Goal: Information Seeking & Learning: Learn about a topic

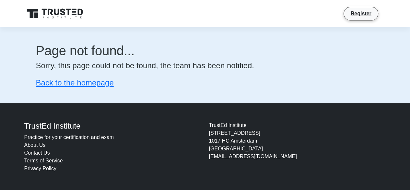
scroll to position [0, 0]
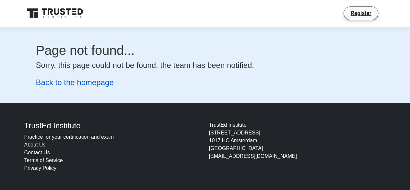
click at [85, 83] on link "Back to the homepage" at bounding box center [75, 82] width 78 height 9
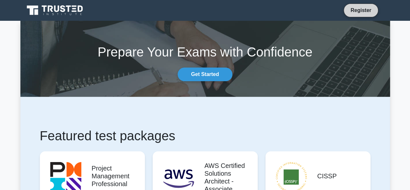
click at [372, 8] on link "Register" at bounding box center [361, 10] width 29 height 8
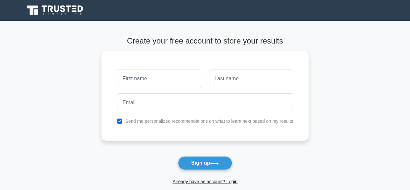
scroll to position [95, 0]
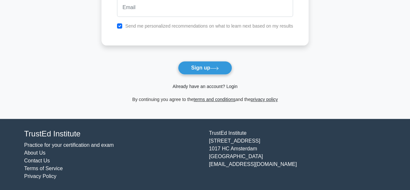
click at [189, 85] on link "Already have an account? Login" at bounding box center [205, 86] width 65 height 5
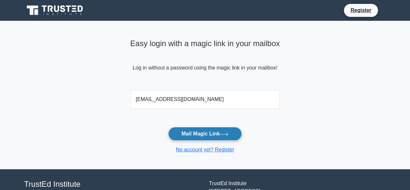
type input "haleegoah@gmail.com"
click at [198, 133] on button "Mail Magic Link" at bounding box center [205, 134] width 74 height 14
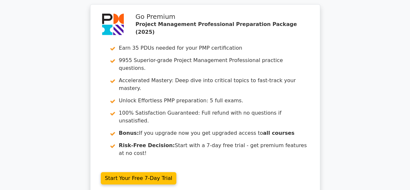
scroll to position [1206, 0]
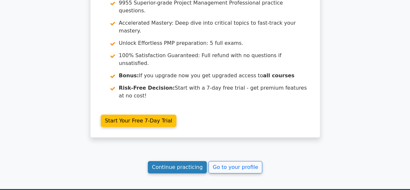
click at [194, 161] on link "Continue practicing" at bounding box center [177, 167] width 59 height 12
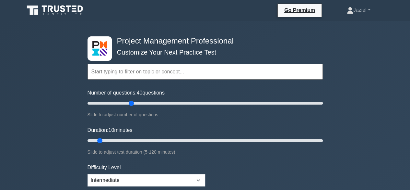
drag, startPoint x: 96, startPoint y: 104, endPoint x: 131, endPoint y: 106, distance: 35.4
type input "40"
click at [131, 106] on input "Number of questions: 40 questions" at bounding box center [206, 103] width 236 height 8
drag, startPoint x: 101, startPoint y: 140, endPoint x: 156, endPoint y: 139, distance: 55.8
type input "40"
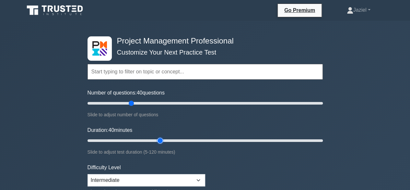
click at [156, 139] on input "Duration: 40 minutes" at bounding box center [206, 141] width 236 height 8
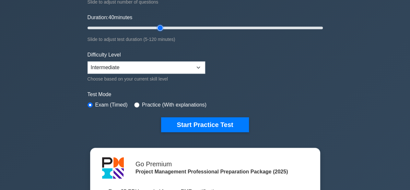
scroll to position [125, 0]
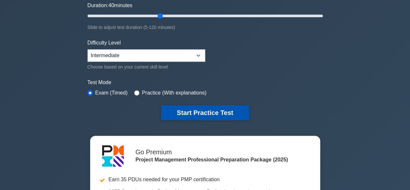
click at [197, 111] on button "Start Practice Test" at bounding box center [205, 112] width 88 height 15
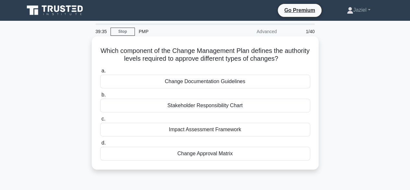
click at [243, 156] on div "Change Approval Matrix" at bounding box center [205, 154] width 210 height 14
click at [100, 145] on input "d. Change Approval Matrix" at bounding box center [100, 143] width 0 height 4
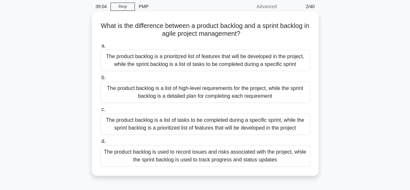
scroll to position [6, 0]
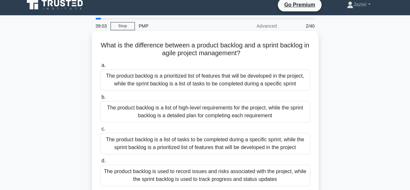
click at [173, 88] on div "The product backlog is a prioritized list of features that will be developed in…" at bounding box center [205, 79] width 210 height 21
click at [100, 67] on input "a. The product backlog is a prioritized list of features that will be developed…" at bounding box center [100, 65] width 0 height 4
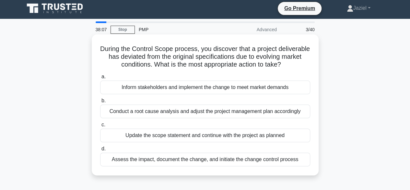
scroll to position [2, 0]
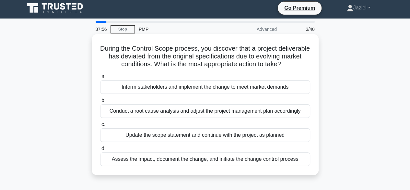
click at [257, 166] on div "Assess the impact, document the change, and initiate the change control process" at bounding box center [205, 159] width 210 height 14
click at [100, 151] on input "d. Assess the impact, document the change, and initiate the change control proc…" at bounding box center [100, 148] width 0 height 4
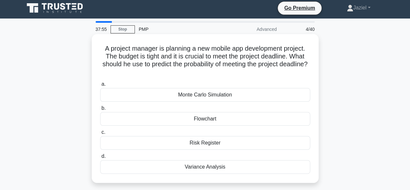
scroll to position [0, 0]
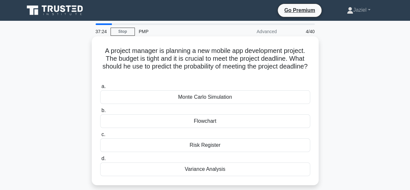
click at [227, 99] on div "Monte Carlo Simulation" at bounding box center [205, 97] width 210 height 14
click at [100, 89] on input "a. Monte Carlo Simulation" at bounding box center [100, 86] width 0 height 4
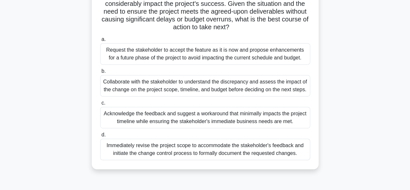
scroll to position [122, 0]
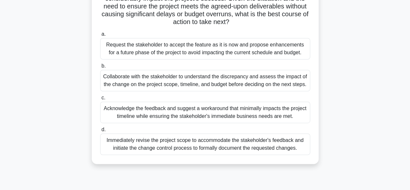
click at [162, 75] on div "Collaborate with the stakeholder to understand the discrepancy and assess the i…" at bounding box center [205, 80] width 210 height 21
click at [100, 68] on input "b. Collaborate with the stakeholder to understand the discrepancy and assess th…" at bounding box center [100, 66] width 0 height 4
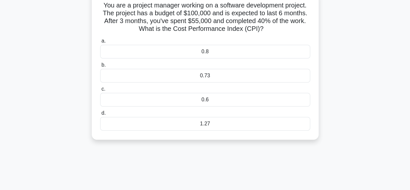
scroll to position [46, 0]
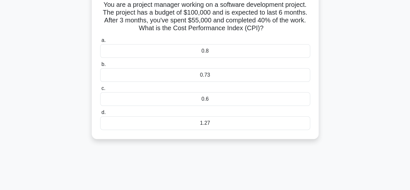
click at [208, 128] on div "1.27" at bounding box center [205, 123] width 210 height 14
click at [100, 115] on input "d. 1.27" at bounding box center [100, 112] width 0 height 4
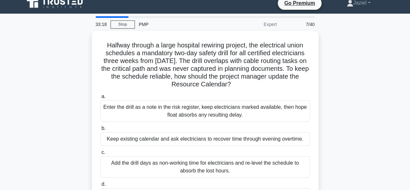
scroll to position [0, 0]
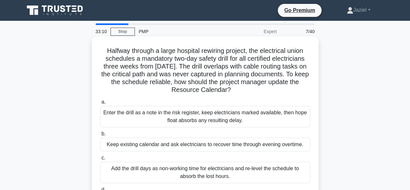
click at [227, 54] on h5 "Halfway through a large hospital rewiring project, the electrical union schedul…" at bounding box center [206, 70] width 212 height 47
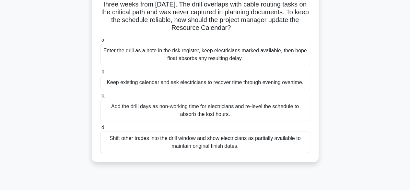
scroll to position [62, 0]
click at [252, 145] on div "Shift other trades into the drill window and show electricians as partially ava…" at bounding box center [205, 141] width 210 height 21
click at [100, 129] on input "d. Shift other trades into the drill window and show electricians as partially …" at bounding box center [100, 127] width 0 height 4
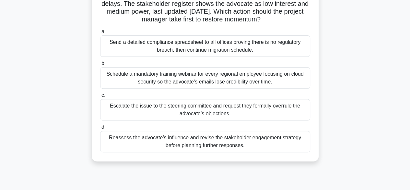
scroll to position [94, 0]
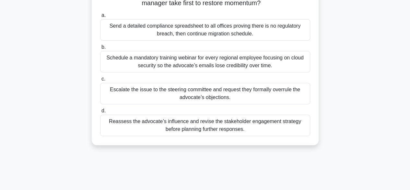
click at [269, 126] on div "Reassess the advocate’s influence and revise the stakeholder engagement strateg…" at bounding box center [205, 125] width 210 height 21
click at [100, 113] on input "d. Reassess the advocate’s influence and revise the stakeholder engagement stra…" at bounding box center [100, 111] width 0 height 4
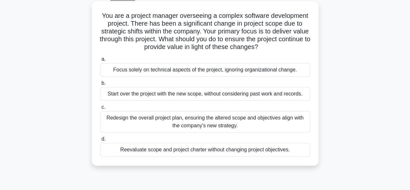
scroll to position [34, 0]
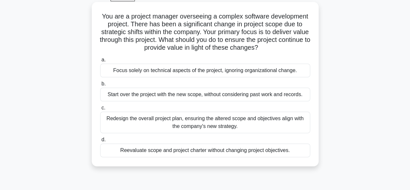
click at [223, 149] on div "Reevaluate scope and project charter without changing project objectives." at bounding box center [205, 150] width 210 height 14
click at [100, 142] on input "d. Reevaluate scope and project charter without changing project objectives." at bounding box center [100, 140] width 0 height 4
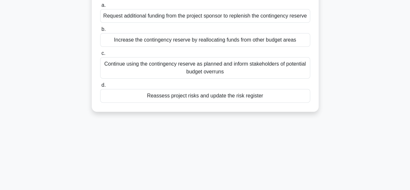
scroll to position [79, 0]
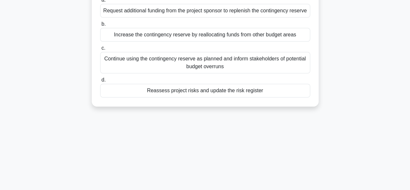
click at [200, 97] on div "Reassess project risks and update the risk register" at bounding box center [205, 91] width 210 height 14
click at [100, 82] on input "d. Reassess project risks and update the risk register" at bounding box center [100, 80] width 0 height 4
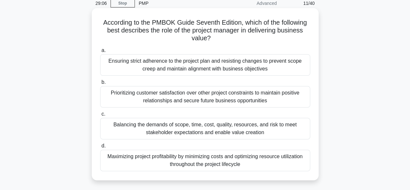
scroll to position [29, 0]
click at [130, 130] on div "Balancing the demands of scope, time, cost, quality, resources, and risk to mee…" at bounding box center [205, 127] width 210 height 21
click at [100, 116] on input "c. Balancing the demands of scope, time, cost, quality, resources, and risk to …" at bounding box center [100, 114] width 0 height 4
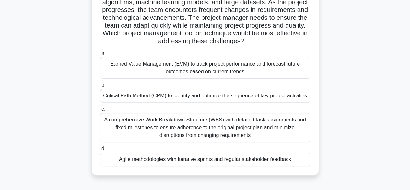
scroll to position [67, 0]
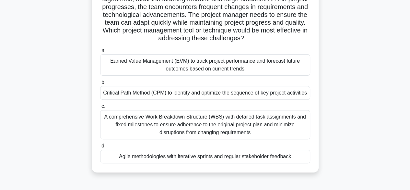
click at [235, 161] on div "Agile methodologies with iterative sprints and regular stakeholder feedback" at bounding box center [205, 157] width 210 height 14
click at [100, 148] on input "d. Agile methodologies with iterative sprints and regular stakeholder feedback" at bounding box center [100, 146] width 0 height 4
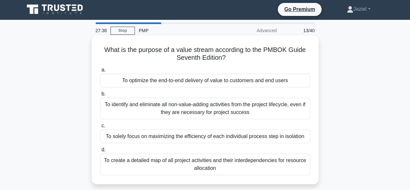
scroll to position [0, 0]
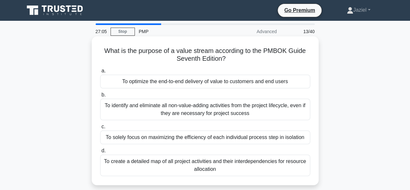
click at [214, 76] on div "To optimize the end-to-end delivery of value to customers and end users" at bounding box center [205, 82] width 210 height 14
click at [100, 73] on input "a. To optimize the end-to-end delivery of value to customers and end users" at bounding box center [100, 71] width 0 height 4
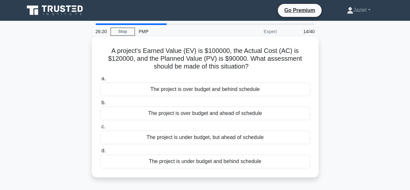
click at [206, 92] on div "The project is over budget and behind schedule" at bounding box center [205, 89] width 210 height 14
click at [100, 81] on input "a. The project is over budget and behind schedule" at bounding box center [100, 79] width 0 height 4
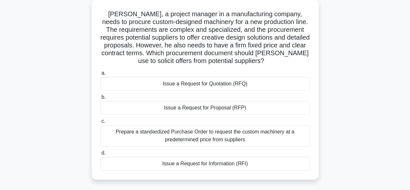
scroll to position [39, 0]
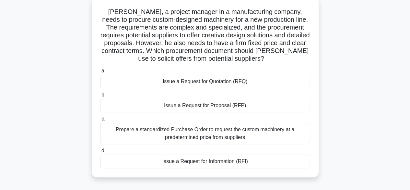
click at [206, 82] on div "Issue a Request for Quotation (RFQ)" at bounding box center [205, 82] width 210 height 14
click at [100, 73] on input "a. Issue a Request for Quotation (RFQ)" at bounding box center [100, 71] width 0 height 4
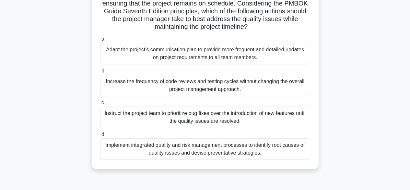
scroll to position [123, 0]
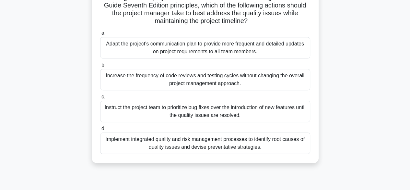
click at [251, 52] on div "Adapt the project's communication plan to provide more frequent and detailed up…" at bounding box center [205, 47] width 210 height 21
click at [100, 35] on input "a. Adapt the project's communication plan to provide more frequent and detailed…" at bounding box center [100, 33] width 0 height 4
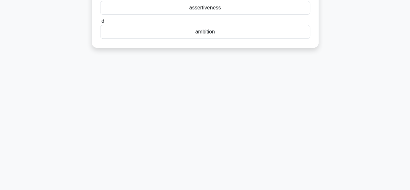
scroll to position [0, 0]
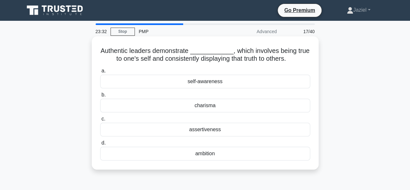
click at [190, 85] on div "self-awareness" at bounding box center [205, 82] width 210 height 14
click at [100, 73] on input "a. self-awareness" at bounding box center [100, 71] width 0 height 4
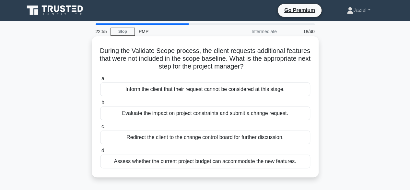
click at [187, 116] on div "Evaluate the impact on project constraints and submit a change request." at bounding box center [205, 113] width 210 height 14
click at [100, 105] on input "b. Evaluate the impact on project constraints and submit a change request." at bounding box center [100, 103] width 0 height 4
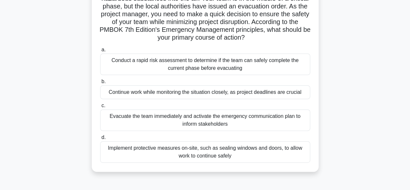
scroll to position [62, 0]
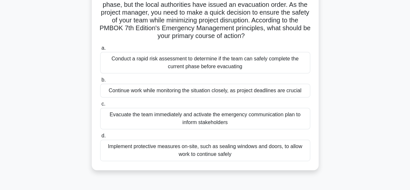
click at [206, 122] on div "Evacuate the team immediately and activate the emergency communication plan to …" at bounding box center [205, 118] width 210 height 21
click at [100, 106] on input "c. Evacuate the team immediately and activate the emergency communication plan …" at bounding box center [100, 104] width 0 height 4
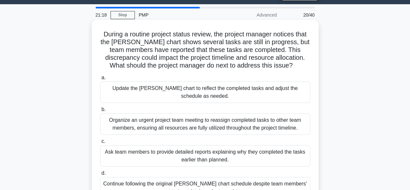
scroll to position [16, 0]
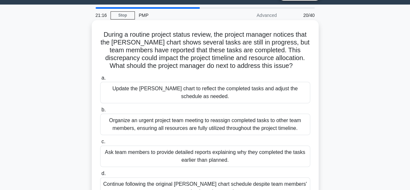
click at [166, 90] on div "Update the Gantt chart to reflect the completed tasks and adjust the schedule a…" at bounding box center [205, 92] width 210 height 21
click at [100, 80] on input "a. Update the Gantt chart to reflect the completed tasks and adjust the schedul…" at bounding box center [100, 78] width 0 height 4
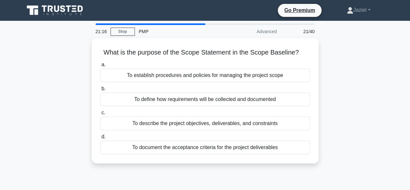
scroll to position [0, 0]
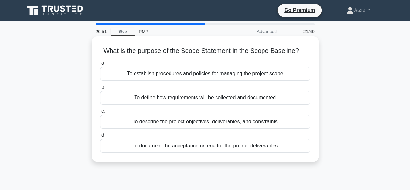
click at [183, 74] on div "To establish procedures and policies for managing the project scope" at bounding box center [205, 74] width 210 height 14
click at [100, 65] on input "a. To establish procedures and policies for managing the project scope" at bounding box center [100, 63] width 0 height 4
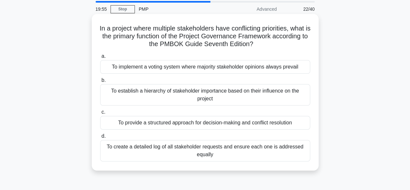
scroll to position [23, 0]
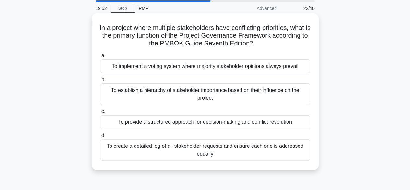
click at [167, 97] on div "To establish a hierarchy of stakeholder importance based on their influence on …" at bounding box center [205, 93] width 210 height 21
click at [100, 82] on input "b. To establish a hierarchy of stakeholder importance based on their influence …" at bounding box center [100, 80] width 0 height 4
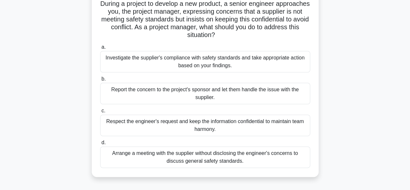
scroll to position [47, 0]
click at [184, 59] on div "Investigate the supplier's compliance with safety standards and take appropriat…" at bounding box center [205, 61] width 210 height 21
click at [100, 49] on input "a. Investigate the supplier's compliance with safety standards and take appropr…" at bounding box center [100, 47] width 0 height 4
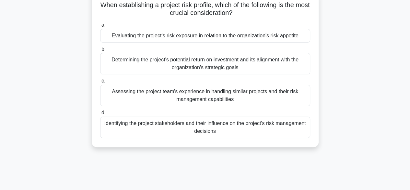
scroll to position [0, 0]
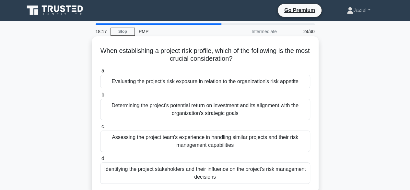
click at [191, 84] on div "Evaluating the project's risk exposure in relation to the organization's risk a…" at bounding box center [205, 82] width 210 height 14
click at [100, 73] on input "a. Evaluating the project's risk exposure in relation to the organization's ris…" at bounding box center [100, 71] width 0 height 4
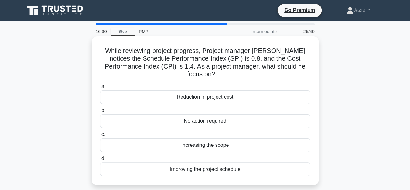
click at [217, 90] on div "Reduction in project cost" at bounding box center [205, 97] width 210 height 14
click at [100, 89] on input "a. Reduction in project cost" at bounding box center [100, 86] width 0 height 4
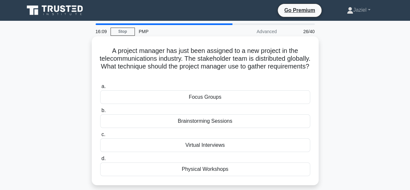
click at [211, 67] on h5 "A project manager has just been assigned to a new project in the telecommunicat…" at bounding box center [206, 63] width 212 height 32
click at [233, 145] on div "Virtual Interviews" at bounding box center [205, 145] width 210 height 14
click at [100, 137] on input "c. Virtual Interviews" at bounding box center [100, 134] width 0 height 4
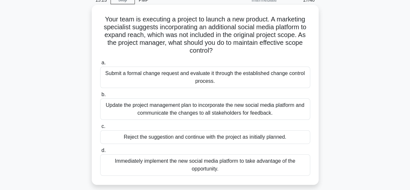
scroll to position [32, 0]
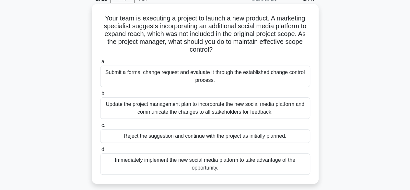
click at [171, 73] on div "Submit a formal change request and evaluate it through the established change c…" at bounding box center [205, 76] width 210 height 21
click at [100, 64] on input "a. Submit a formal change request and evaluate it through the established chang…" at bounding box center [100, 62] width 0 height 4
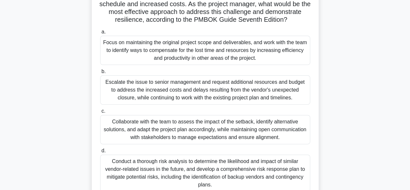
scroll to position [70, 0]
click at [173, 130] on div "Collaborate with the team to assess the impact of the setback, identify alterna…" at bounding box center [205, 129] width 210 height 29
click at [100, 113] on input "c. Collaborate with the team to assess the impact of the setback, identify alte…" at bounding box center [100, 111] width 0 height 4
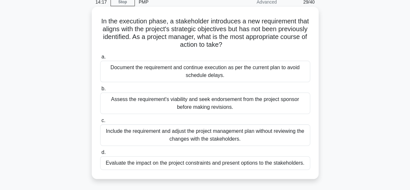
scroll to position [30, 0]
click at [219, 160] on div "Evaluate the impact on the project constraints and present options to the stake…" at bounding box center [205, 163] width 210 height 14
click at [100, 154] on input "d. Evaluate the impact on the project constraints and present options to the st…" at bounding box center [100, 152] width 0 height 4
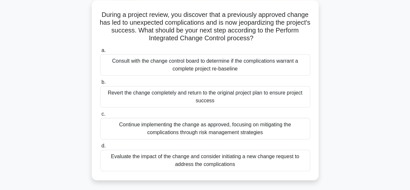
scroll to position [36, 0]
click at [178, 166] on div "Evaluate the impact of the change and consider initiating a new change request …" at bounding box center [205, 159] width 210 height 21
click at [100, 148] on input "d. Evaluate the impact of the change and consider initiating a new change reque…" at bounding box center [100, 145] width 0 height 4
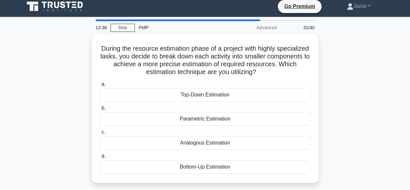
scroll to position [0, 0]
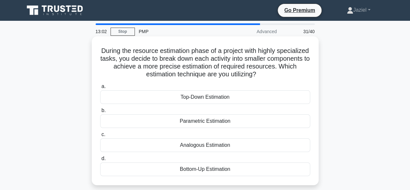
click at [200, 122] on div "Parametric Estimation" at bounding box center [205, 121] width 210 height 14
click at [100, 113] on input "b. Parametric Estimation" at bounding box center [100, 110] width 0 height 4
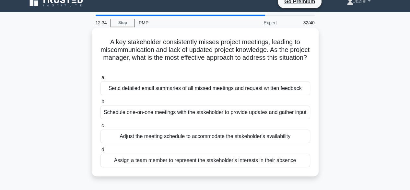
scroll to position [9, 0]
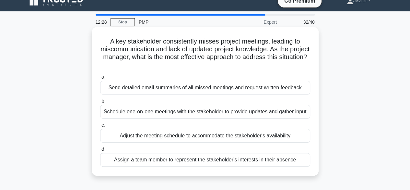
click at [213, 142] on div "Adjust the meeting schedule to accommodate the stakeholder's availability" at bounding box center [205, 136] width 210 height 14
click at [100, 127] on input "c. Adjust the meeting schedule to accommodate the stakeholder's availability" at bounding box center [100, 125] width 0 height 4
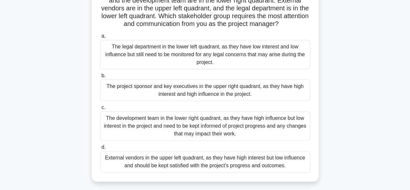
scroll to position [70, 0]
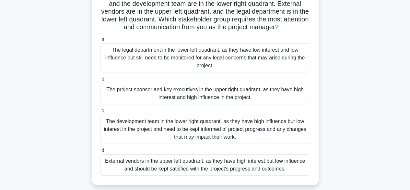
click at [215, 101] on div "The project sponsor and key executives in the upper right quadrant, as they hav…" at bounding box center [205, 93] width 210 height 21
click at [100, 81] on input "b. The project sponsor and key executives in the upper right quadrant, as they …" at bounding box center [100, 79] width 0 height 4
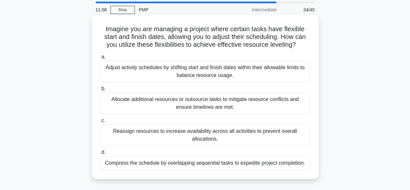
scroll to position [22, 0]
click at [209, 66] on div "Adjust activity schedules by shifting start and finish dates within their allow…" at bounding box center [205, 70] width 210 height 21
click at [100, 59] on input "a. Adjust activity schedules by shifting start and finish dates within their al…" at bounding box center [100, 57] width 0 height 4
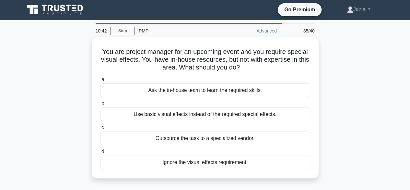
scroll to position [0, 0]
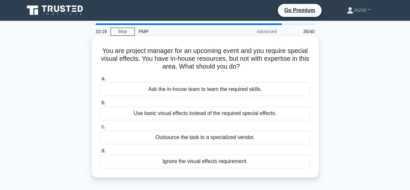
click at [221, 135] on div "Outsource the task to a specialized vendor." at bounding box center [205, 137] width 210 height 14
click at [100, 129] on input "c. Outsource the task to a specialized vendor." at bounding box center [100, 127] width 0 height 4
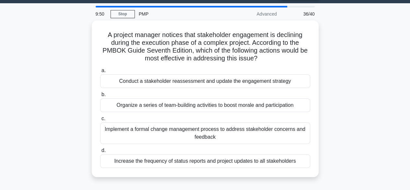
scroll to position [18, 0]
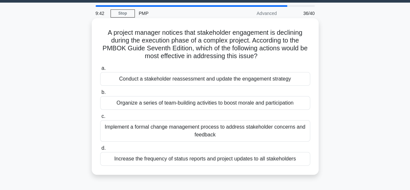
click at [175, 80] on div "Conduct a stakeholder reassessment and update the engagement strategy" at bounding box center [205, 79] width 210 height 14
click at [100, 70] on input "a. Conduct a stakeholder reassessment and update the engagement strategy" at bounding box center [100, 68] width 0 height 4
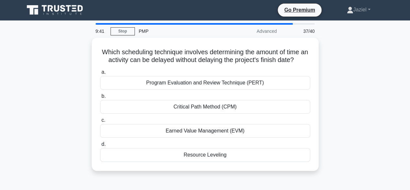
scroll to position [0, 0]
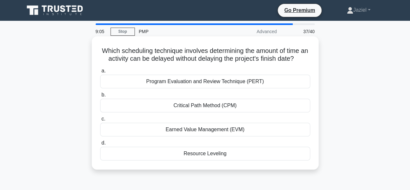
click at [208, 106] on div "Critical Path Method (CPM)" at bounding box center [205, 106] width 210 height 14
click at [100, 97] on input "b. Critical Path Method (CPM)" at bounding box center [100, 95] width 0 height 4
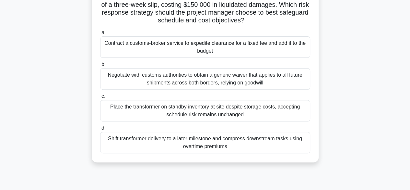
scroll to position [79, 0]
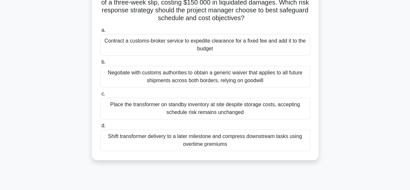
click at [159, 78] on div "Negotiate with customs authorities to obtain a generic waiver that applies to a…" at bounding box center [205, 76] width 210 height 21
click at [100, 64] on input "b. Negotiate with customs authorities to obtain a generic waiver that applies t…" at bounding box center [100, 62] width 0 height 4
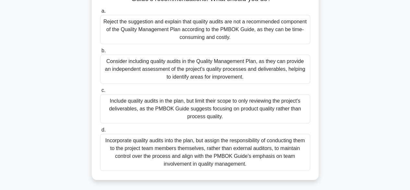
scroll to position [97, 0]
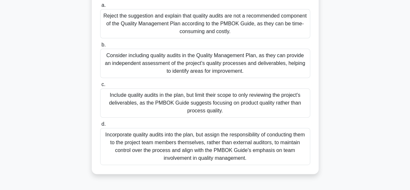
click at [200, 70] on div "Consider including quality audits in the Quality Management Plan, as they can p…" at bounding box center [205, 63] width 210 height 29
click at [100, 47] on input "b. Consider including quality audits in the Quality Management Plan, as they ca…" at bounding box center [100, 45] width 0 height 4
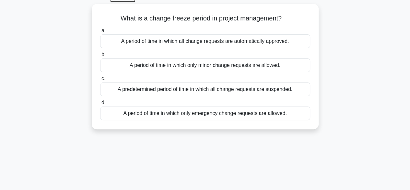
scroll to position [0, 0]
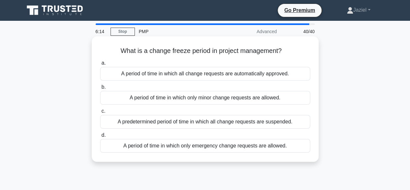
click at [167, 121] on div "A predetermined period of time in which all change requests are suspended." at bounding box center [205, 122] width 210 height 14
click at [100, 113] on input "c. A predetermined period of time in which all change requests are suspended." at bounding box center [100, 111] width 0 height 4
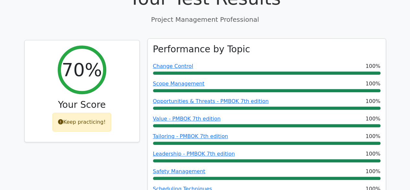
scroll to position [269, 0]
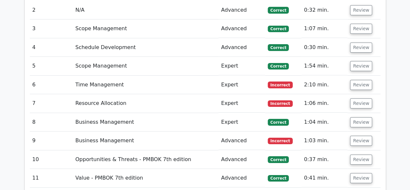
scroll to position [1115, 0]
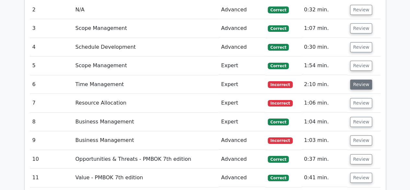
click at [357, 79] on button "Review" at bounding box center [361, 84] width 22 height 10
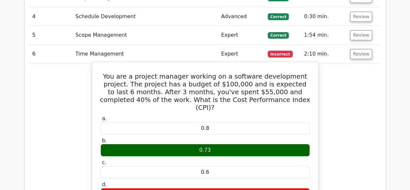
scroll to position [1147, 0]
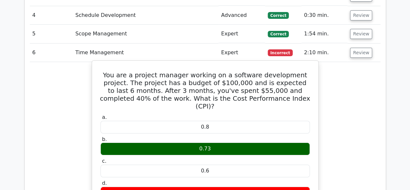
click at [350, 48] on button "Review" at bounding box center [361, 53] width 22 height 10
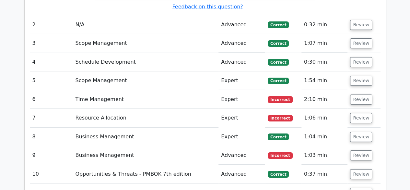
scroll to position [1098, 0]
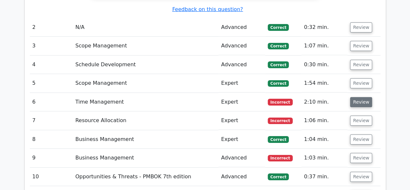
click at [359, 97] on button "Review" at bounding box center [361, 102] width 22 height 10
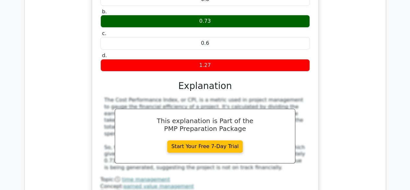
scroll to position [1277, 0]
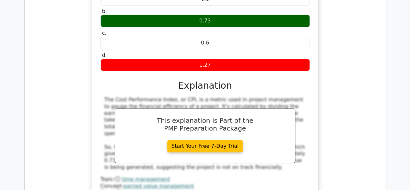
click at [301, 146] on div "You are a project manager working on a software development project. The projec…" at bounding box center [205, 72] width 351 height 279
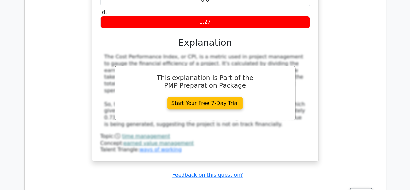
scroll to position [1315, 0]
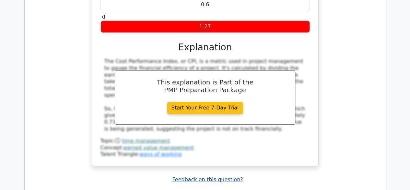
click at [204, 176] on u "Feedback on this question?" at bounding box center [207, 179] width 71 height 6
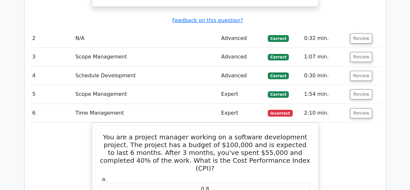
scroll to position [1087, 0]
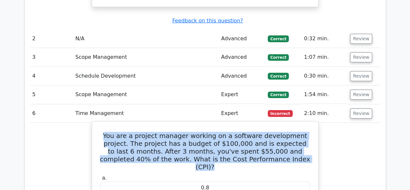
drag, startPoint x: 98, startPoint y: 94, endPoint x: 275, endPoint y: 123, distance: 179.4
copy h5 "You are a project manager working on a software development project. The projec…"
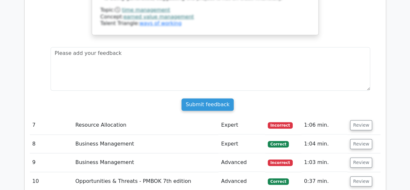
scroll to position [1443, 0]
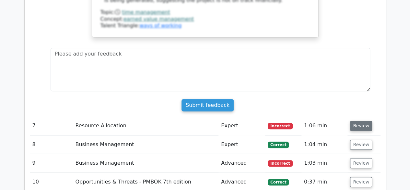
click at [355, 121] on button "Review" at bounding box center [361, 126] width 22 height 10
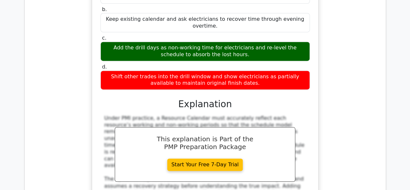
scroll to position [1665, 0]
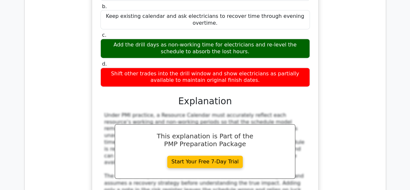
click at [362, 113] on div "Halfway through a large hospital rewiring project, the electrical union schedul…" at bounding box center [205, 83] width 351 height 341
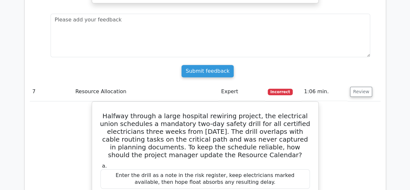
scroll to position [1477, 0]
click at [358, 87] on button "Review" at bounding box center [361, 92] width 22 height 10
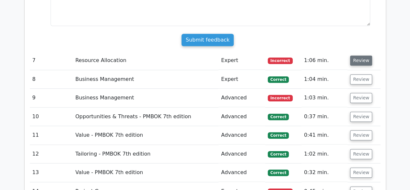
scroll to position [1509, 0]
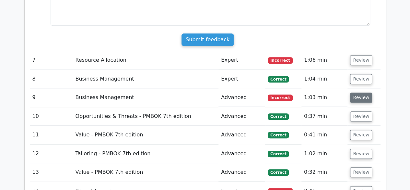
click at [359, 92] on button "Review" at bounding box center [361, 97] width 22 height 10
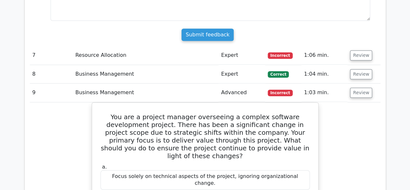
scroll to position [1513, 0]
click at [358, 88] on button "Review" at bounding box center [361, 93] width 22 height 10
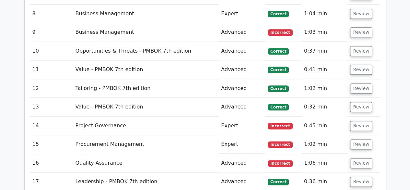
scroll to position [1574, 0]
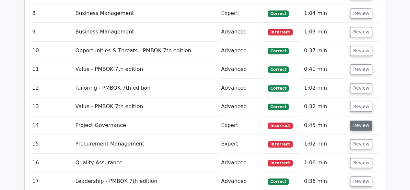
click at [362, 120] on button "Review" at bounding box center [361, 125] width 22 height 10
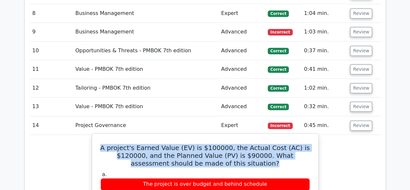
drag, startPoint x: 111, startPoint y: 85, endPoint x: 276, endPoint y: 103, distance: 166.1
click at [276, 144] on h5 "A project's Earned Value (EV) is $100000, the Actual Cost (AC) is $120000, and …" at bounding box center [205, 155] width 211 height 23
copy h5 "A project's Earned Value (EV) is $100000, the Actual Cost (AC) is $120000, and …"
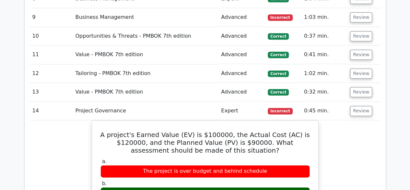
scroll to position [1586, 0]
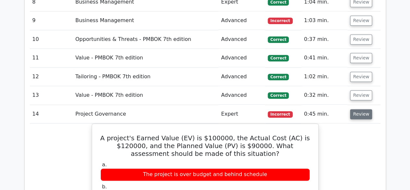
click at [360, 109] on button "Review" at bounding box center [361, 114] width 22 height 10
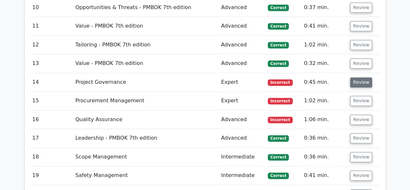
scroll to position [1619, 0]
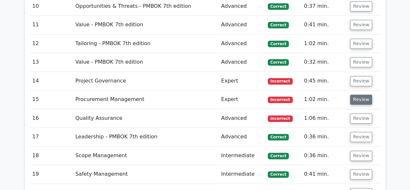
click at [361, 94] on button "Review" at bounding box center [361, 99] width 22 height 10
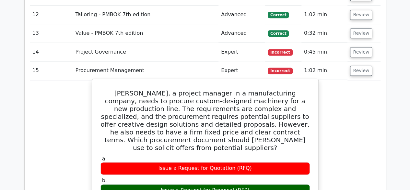
scroll to position [1646, 0]
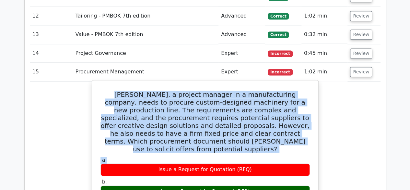
drag, startPoint x: 99, startPoint y: 33, endPoint x: 276, endPoint y: 85, distance: 184.1
copy h5 "Alex, a project manager in a manufacturing company, needs to procure custom-des…"
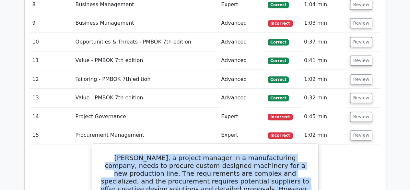
scroll to position [1580, 0]
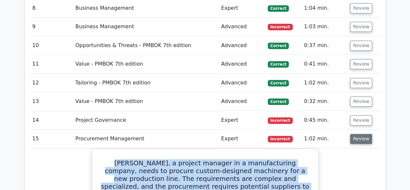
click at [362, 134] on button "Review" at bounding box center [361, 139] width 22 height 10
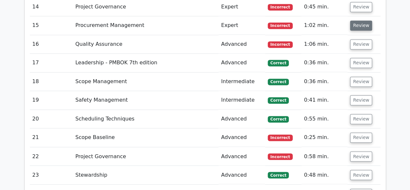
scroll to position [1696, 0]
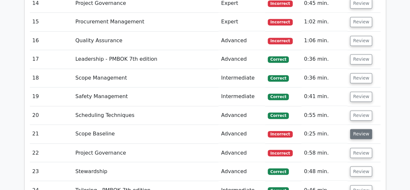
click at [357, 129] on button "Review" at bounding box center [361, 134] width 22 height 10
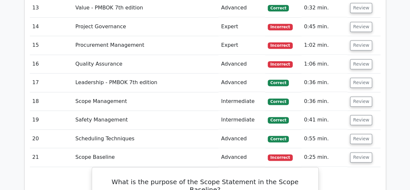
scroll to position [1681, 0]
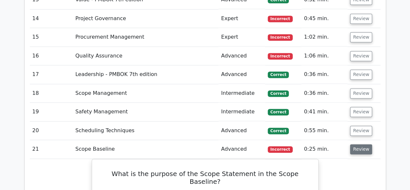
click at [365, 144] on button "Review" at bounding box center [361, 149] width 22 height 10
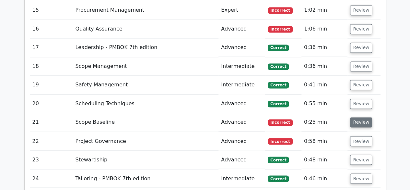
scroll to position [1711, 0]
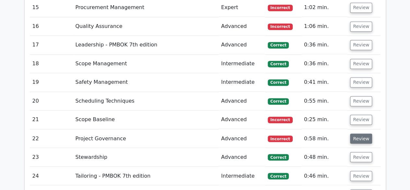
click at [354, 133] on button "Review" at bounding box center [361, 138] width 22 height 10
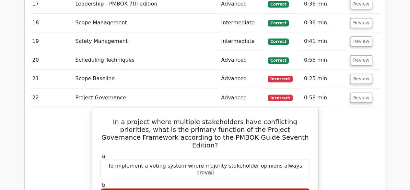
scroll to position [1748, 0]
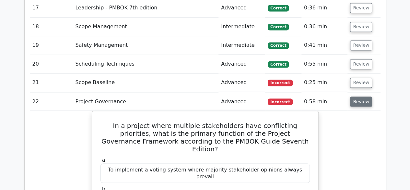
click at [360, 96] on button "Review" at bounding box center [361, 101] width 22 height 10
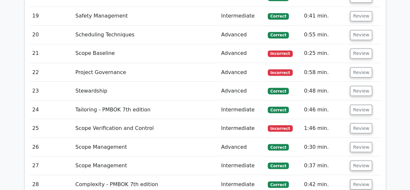
scroll to position [1779, 0]
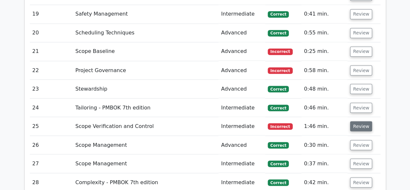
click at [362, 121] on button "Review" at bounding box center [361, 126] width 22 height 10
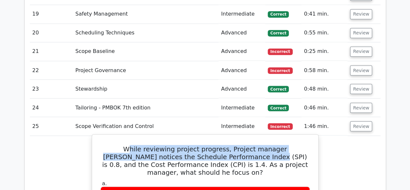
drag, startPoint x: 110, startPoint y: 92, endPoint x: 214, endPoint y: 96, distance: 103.9
click at [214, 145] on h5 "While reviewing project progress, Project manager Bob notices the Schedule Perf…" at bounding box center [205, 160] width 211 height 31
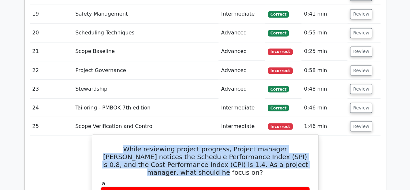
drag, startPoint x: 107, startPoint y: 92, endPoint x: 309, endPoint y: 100, distance: 202.0
click at [309, 145] on h5 "While reviewing project progress, Project manager Bob notices the Schedule Perf…" at bounding box center [205, 160] width 211 height 31
copy h5 "While reviewing project progress, Project manager Bob notices the Schedule Perf…"
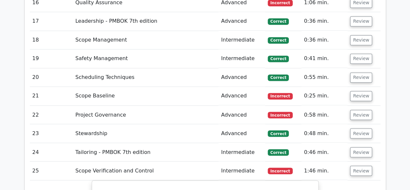
scroll to position [1733, 0]
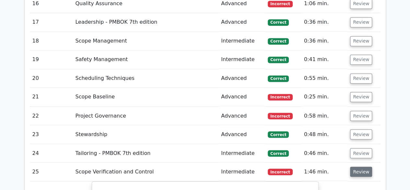
click at [361, 166] on button "Review" at bounding box center [361, 171] width 22 height 10
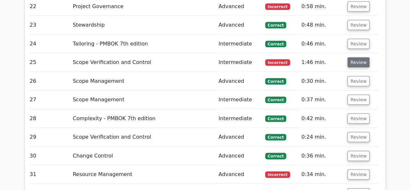
scroll to position [1843, 0]
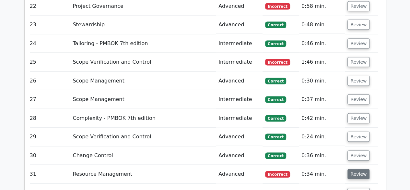
click at [361, 169] on button "Review" at bounding box center [359, 174] width 22 height 10
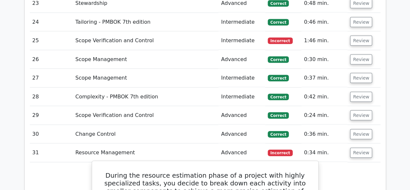
scroll to position [1864, 0]
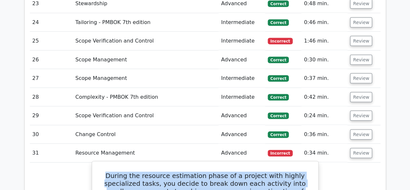
drag, startPoint x: 112, startPoint y: 115, endPoint x: 298, endPoint y: 139, distance: 187.8
click at [298, 172] on h5 "During the resource estimation phase of a project with highly specialized tasks…" at bounding box center [205, 191] width 211 height 39
copy h5 "During the resource estimation phase of a project with highly specialized tasks…"
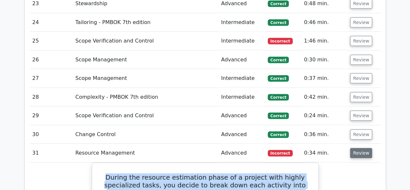
click at [363, 148] on button "Review" at bounding box center [361, 153] width 22 height 10
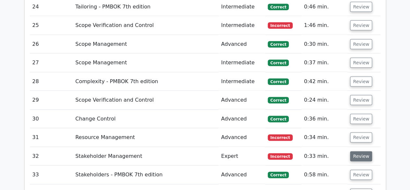
scroll to position [1880, 0]
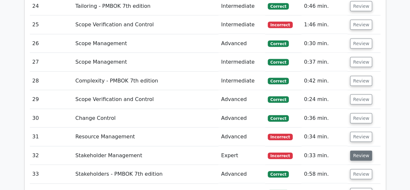
click at [360, 151] on button "Review" at bounding box center [361, 156] width 22 height 10
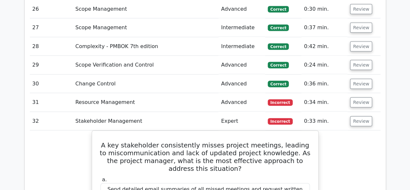
scroll to position [1914, 0]
click at [360, 116] on button "Review" at bounding box center [361, 121] width 22 height 10
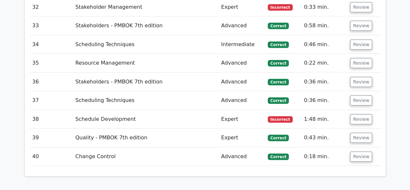
scroll to position [2022, 0]
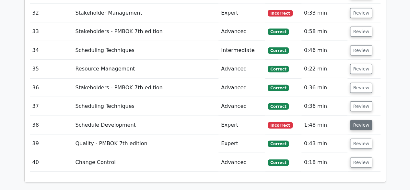
click at [366, 120] on button "Review" at bounding box center [361, 125] width 22 height 10
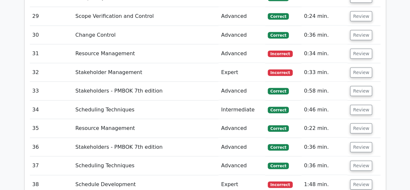
scroll to position [1968, 0]
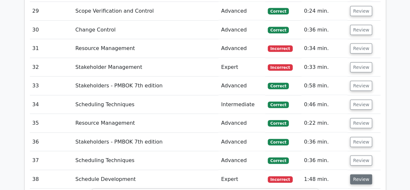
click at [357, 174] on button "Review" at bounding box center [361, 179] width 22 height 10
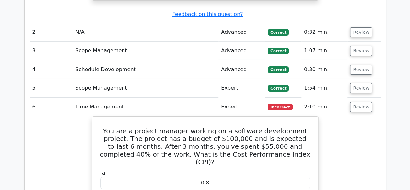
scroll to position [1093, 0]
click at [360, 102] on button "Review" at bounding box center [361, 107] width 22 height 10
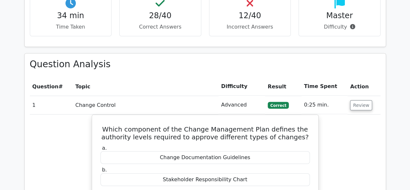
scroll to position [764, 0]
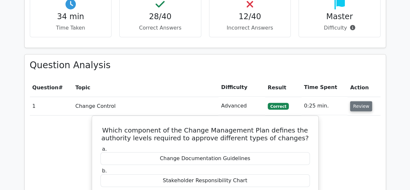
click at [358, 101] on button "Review" at bounding box center [361, 106] width 22 height 10
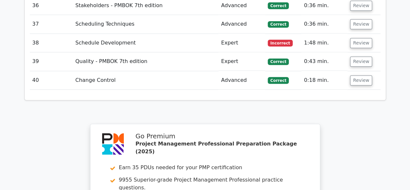
scroll to position [1700, 0]
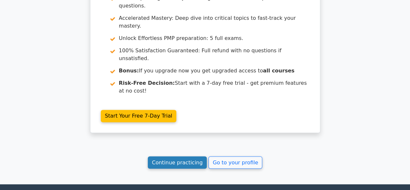
click at [176, 156] on link "Continue practicing" at bounding box center [177, 162] width 59 height 12
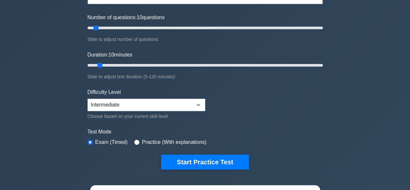
scroll to position [76, 0]
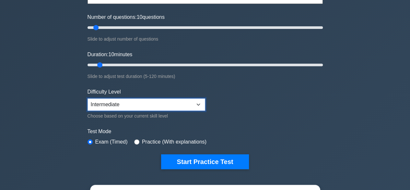
click at [140, 105] on select "Beginner Intermediate Expert" at bounding box center [147, 104] width 118 height 12
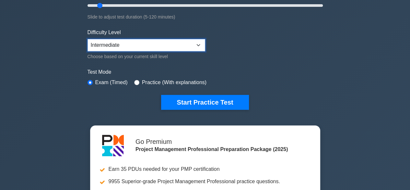
scroll to position [135, 0]
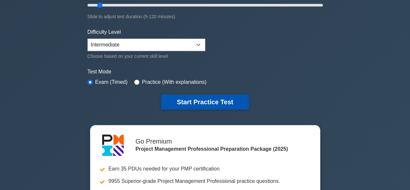
click at [164, 103] on button "Start Practice Test" at bounding box center [205, 101] width 88 height 15
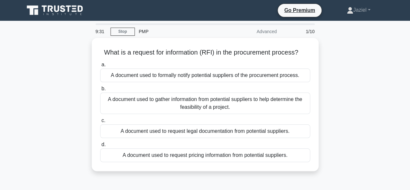
click at [164, 103] on div "A document used to gather information from potential suppliers to help determin…" at bounding box center [205, 102] width 210 height 21
click at [100, 91] on input "b. A document used to gather information from potential suppliers to help deter…" at bounding box center [100, 89] width 0 height 4
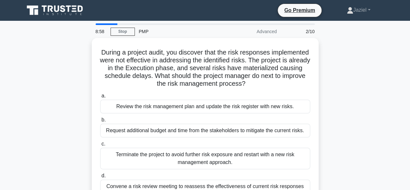
click at [164, 103] on div "Review the risk management plan and update the risk register with new risks." at bounding box center [205, 107] width 210 height 14
click at [100, 98] on input "a. Review the risk management plan and update the risk register with new risks." at bounding box center [100, 96] width 0 height 4
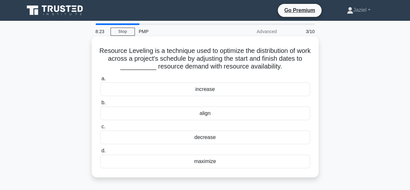
click at [212, 160] on div "maximize" at bounding box center [205, 161] width 210 height 14
click at [100, 153] on input "d. maximize" at bounding box center [100, 151] width 0 height 4
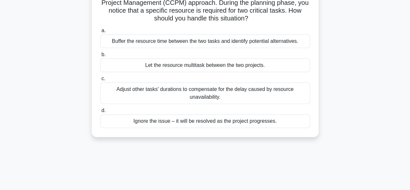
scroll to position [58, 0]
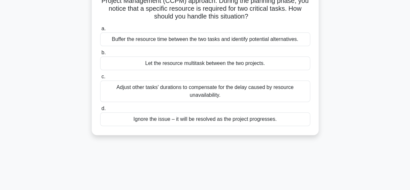
click at [260, 43] on div "Buffer the resource time between the two tasks and identify potential alternati…" at bounding box center [205, 39] width 210 height 14
click at [100, 31] on input "a. Buffer the resource time between the two tasks and identify potential altern…" at bounding box center [100, 29] width 0 height 4
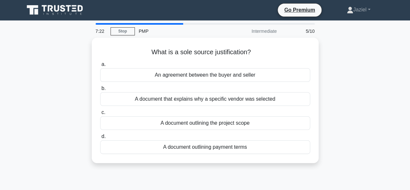
scroll to position [0, 0]
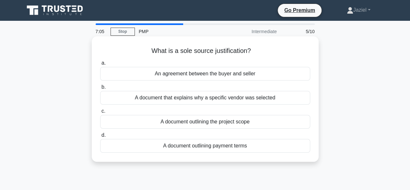
click at [288, 100] on div "A document that explains why a specific vendor was selected" at bounding box center [205, 98] width 210 height 14
click at [100, 89] on input "b. A document that explains why a specific vendor was selected" at bounding box center [100, 87] width 0 height 4
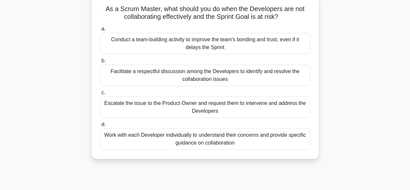
scroll to position [46, 0]
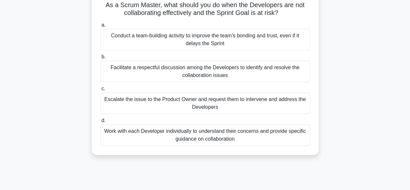
click at [182, 70] on div "Facilitate a respectful discussion among the Developers to identify and resolve…" at bounding box center [205, 71] width 210 height 21
click at [100, 59] on input "b. Facilitate a respectful discussion among the Developers to identify and reso…" at bounding box center [100, 57] width 0 height 4
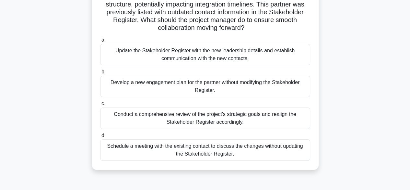
scroll to position [65, 0]
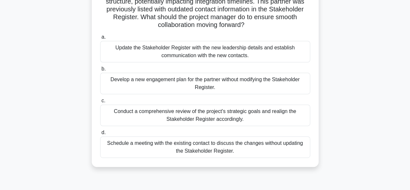
click at [168, 116] on div "Conduct a comprehensive review of the project's strategic goals and realign the…" at bounding box center [205, 114] width 210 height 21
click at [100, 103] on input "c. Conduct a comprehensive review of the project's strategic goals and realign …" at bounding box center [100, 101] width 0 height 4
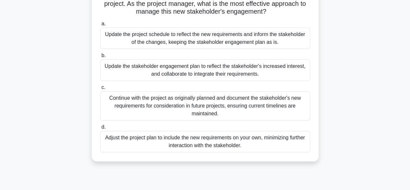
scroll to position [80, 0]
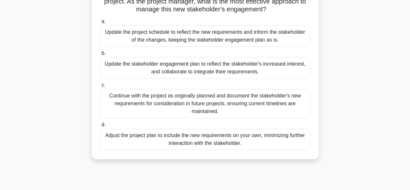
click at [200, 75] on div "Update the stakeholder engagement plan to reflect the stakeholder's increased i…" at bounding box center [205, 67] width 210 height 21
click at [100, 55] on input "b. Update the stakeholder engagement plan to reflect the stakeholder's increase…" at bounding box center [100, 53] width 0 height 4
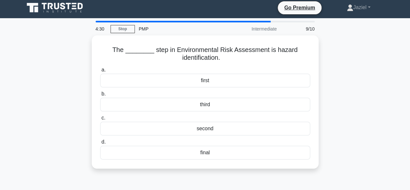
scroll to position [0, 0]
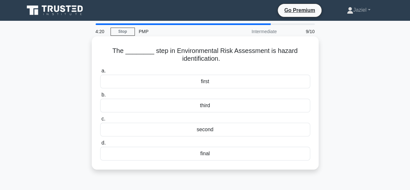
click at [227, 85] on div "first" at bounding box center [205, 82] width 210 height 14
click at [100, 73] on input "a. first" at bounding box center [100, 71] width 0 height 4
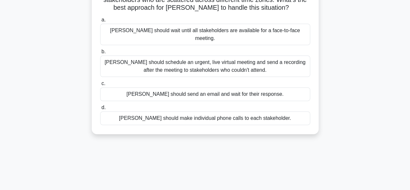
scroll to position [67, 0]
click at [187, 60] on div "David should schedule an urgent, live virtual meeting and send a recording afte…" at bounding box center [205, 65] width 210 height 21
click at [100, 54] on input "b. David should schedule an urgent, live virtual meeting and send a recording a…" at bounding box center [100, 52] width 0 height 4
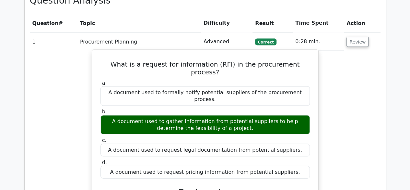
scroll to position [597, 0]
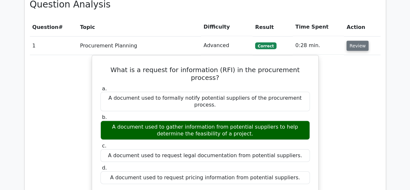
click at [360, 41] on button "Review" at bounding box center [358, 46] width 22 height 10
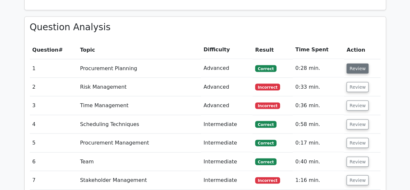
scroll to position [574, 0]
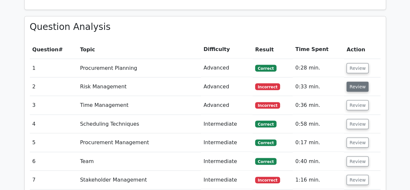
click at [359, 81] on button "Review" at bounding box center [358, 86] width 22 height 10
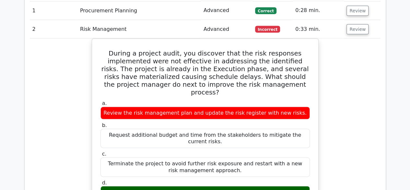
scroll to position [569, 0]
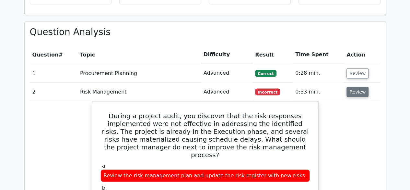
click at [354, 87] on button "Review" at bounding box center [358, 92] width 22 height 10
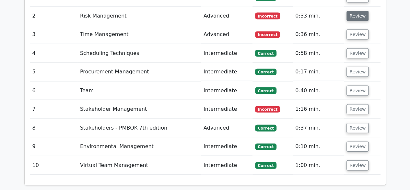
scroll to position [645, 0]
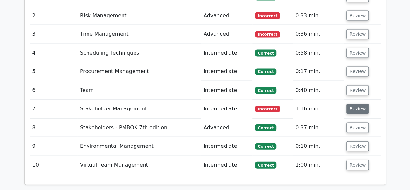
click at [358, 104] on button "Review" at bounding box center [358, 109] width 22 height 10
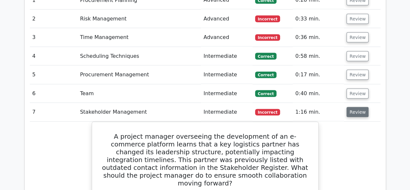
scroll to position [641, 0]
click at [356, 107] on button "Review" at bounding box center [358, 112] width 22 height 10
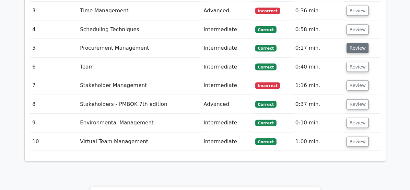
scroll to position [669, 0]
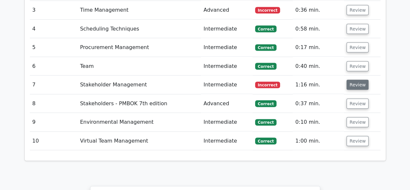
click at [351, 80] on button "Review" at bounding box center [358, 85] width 22 height 10
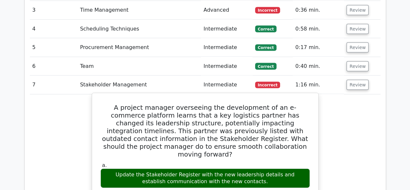
drag, startPoint x: 40, startPoint y: 72, endPoint x: 221, endPoint y: 78, distance: 181.4
click at [221, 103] on h5 "A project manager overseeing the development of an e-commerce platform learns t…" at bounding box center [205, 130] width 211 height 55
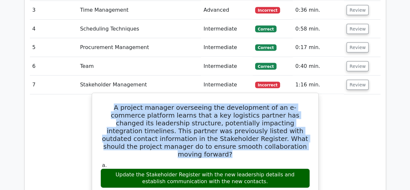
click at [221, 103] on h5 "A project manager overseeing the development of an e-commerce platform learns t…" at bounding box center [205, 130] width 211 height 55
copy div "A project manager overseeing the development of an e-commerce platform learns t…"
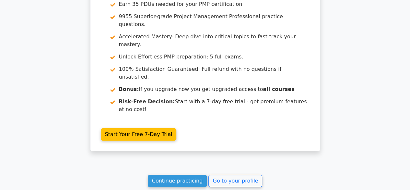
scroll to position [1220, 0]
